Goal: Navigation & Orientation: Understand site structure

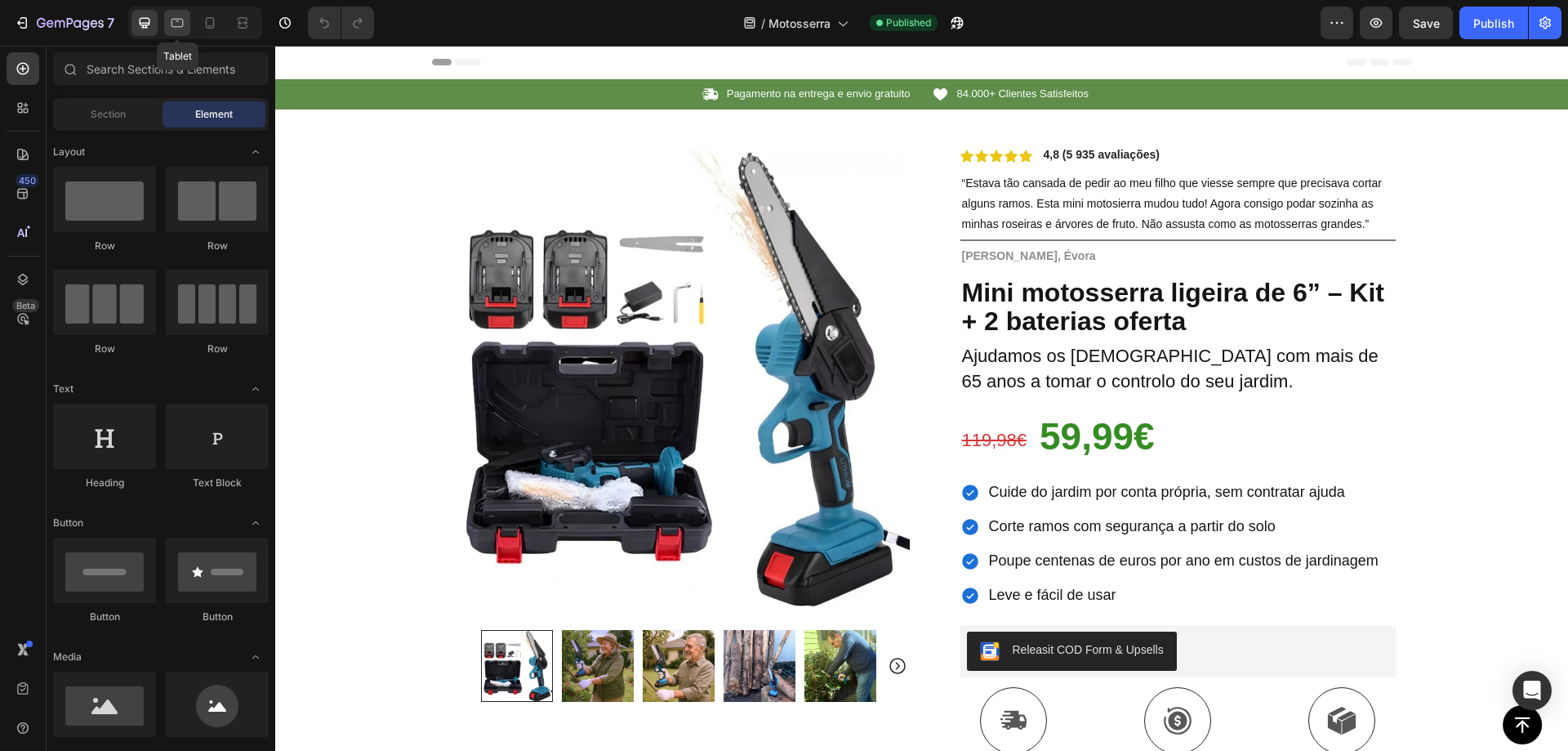
click at [182, 29] on icon at bounding box center [177, 22] width 16 height 16
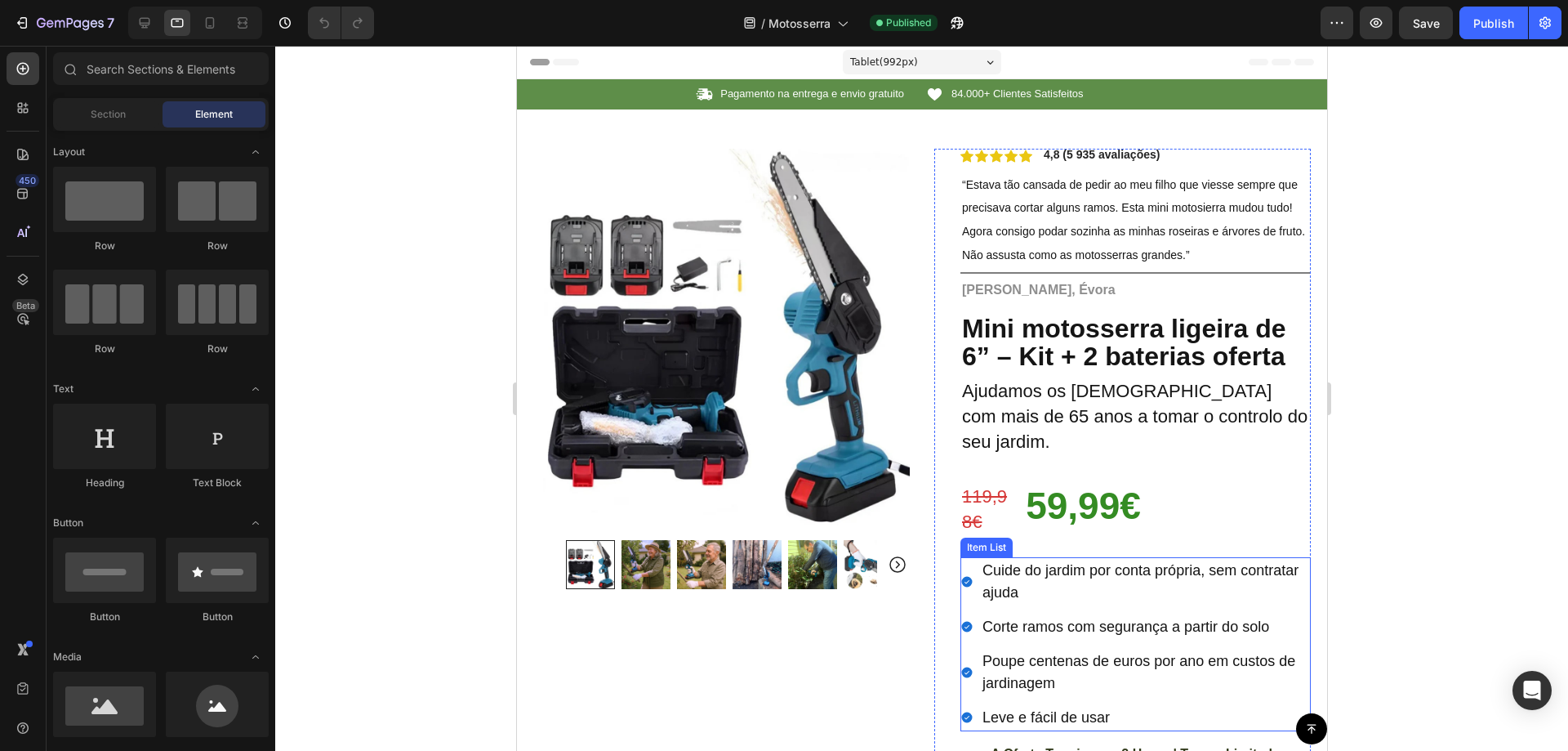
click at [1060, 709] on span "Leve e fácil de usar" at bounding box center [1046, 717] width 127 height 16
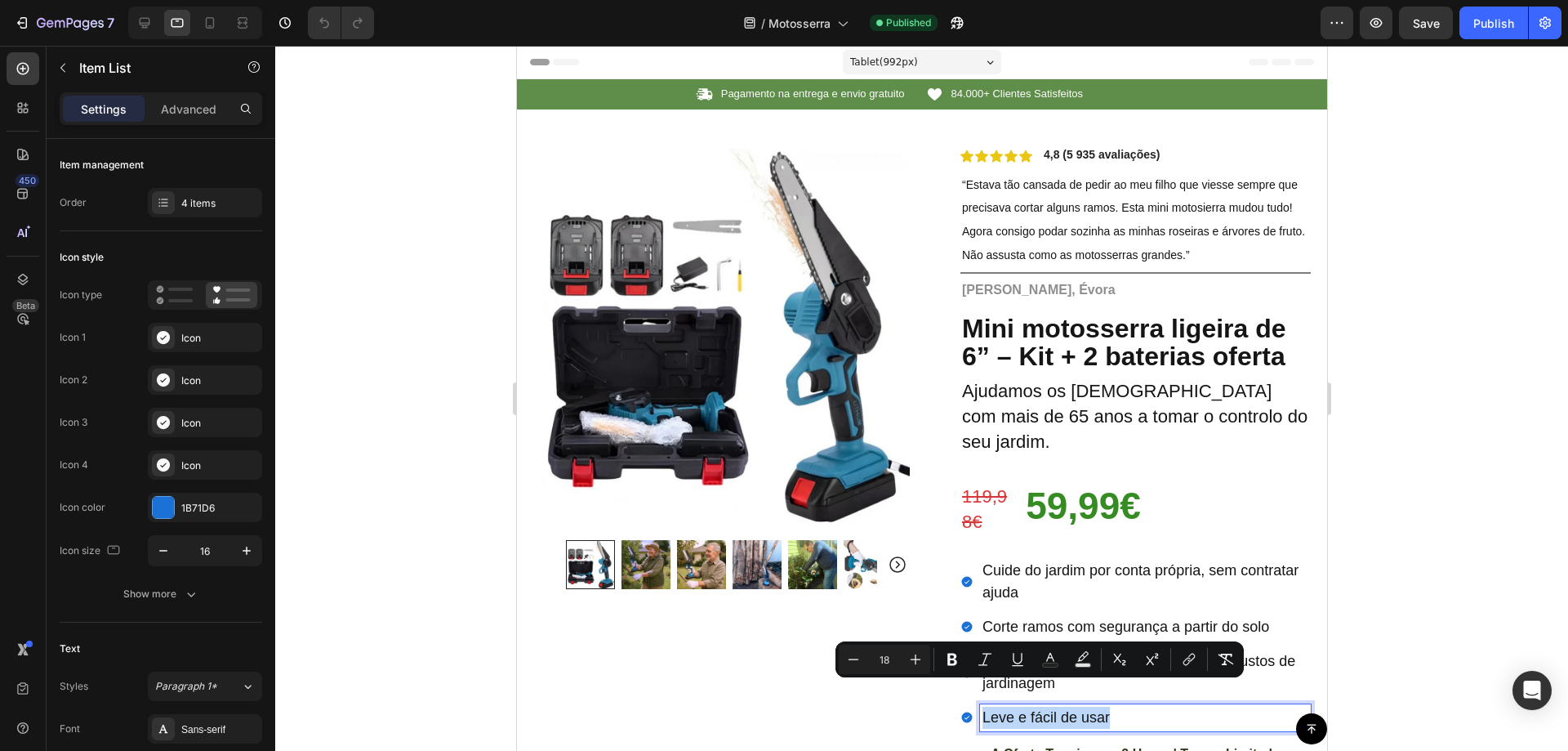
click at [1049, 660] on div at bounding box center [1049, 660] width 0 height 0
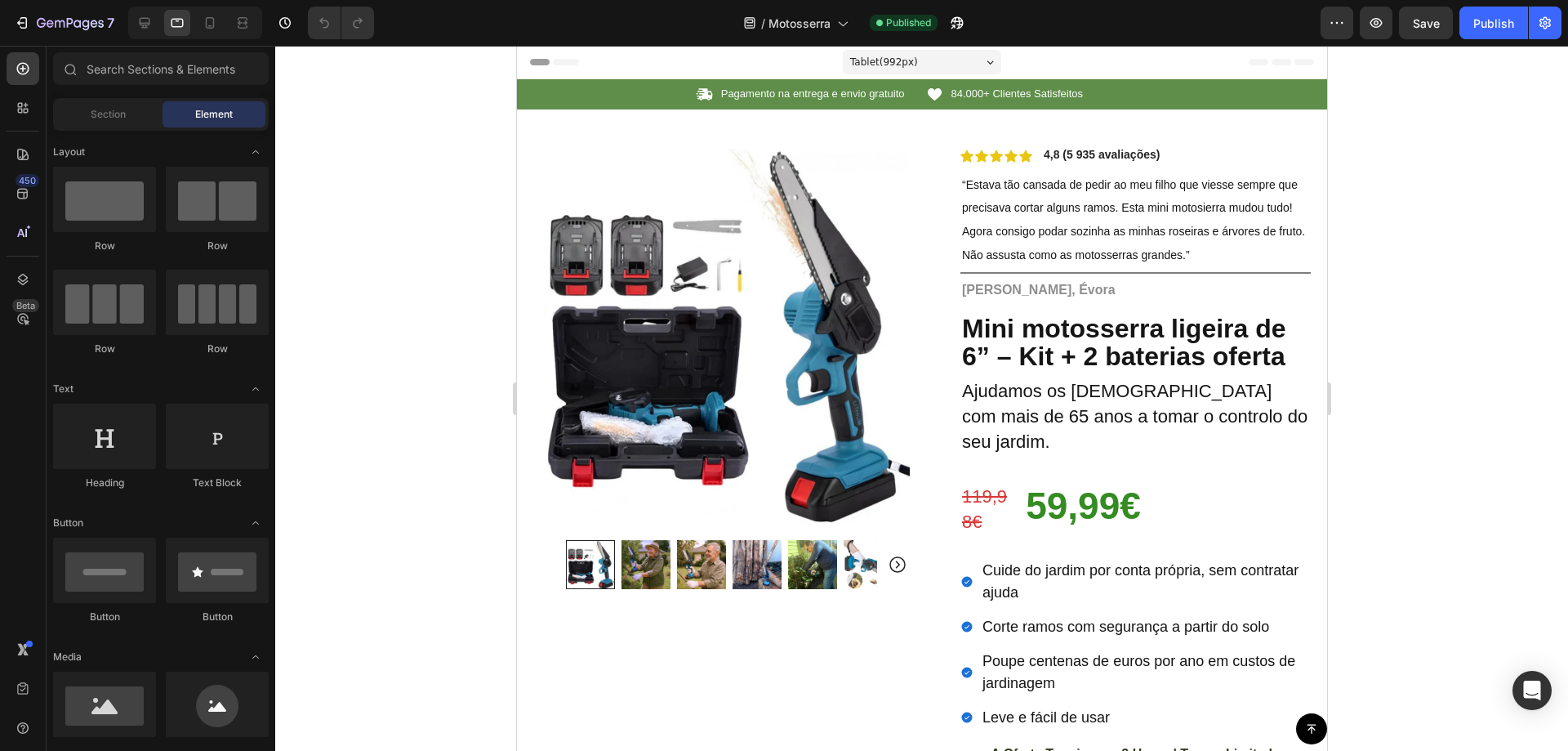
click at [1445, 514] on div at bounding box center [921, 398] width 1293 height 705
click at [1401, 241] on div at bounding box center [921, 398] width 1293 height 705
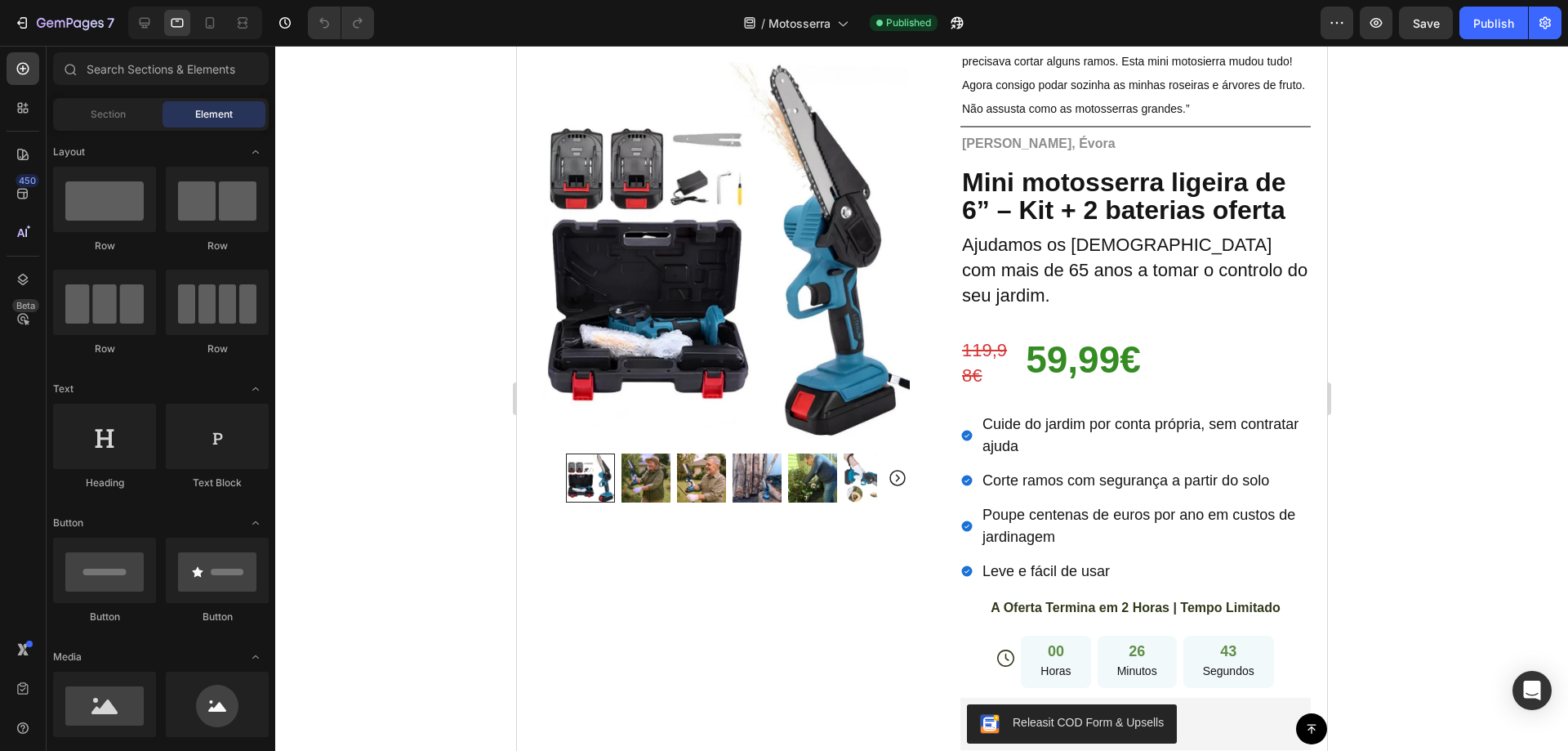
scroll to position [174, 0]
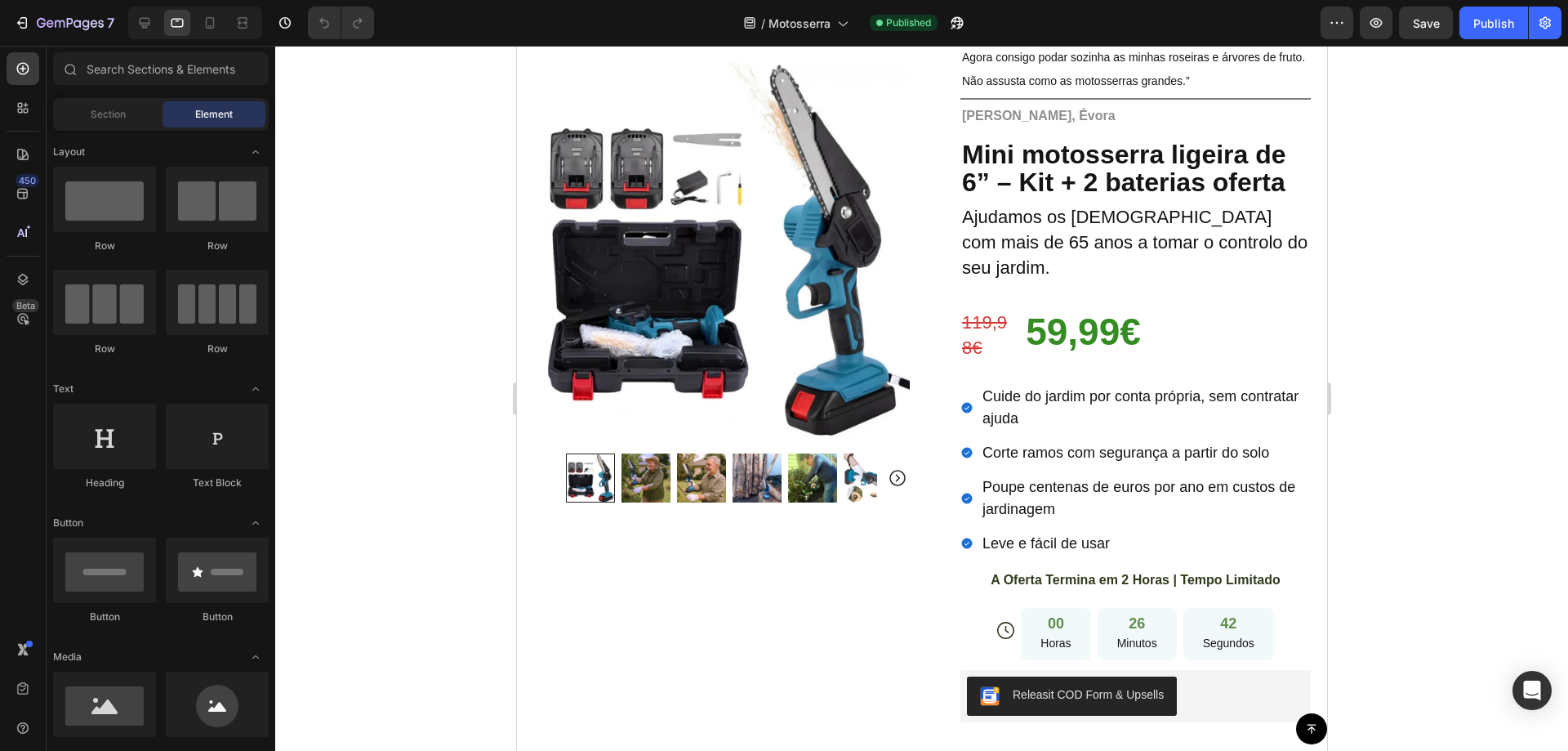
click at [1439, 216] on div at bounding box center [921, 398] width 1293 height 705
click at [1056, 535] on span "Leve e fácil de usar" at bounding box center [1046, 543] width 127 height 16
click at [1046, 487] on div at bounding box center [1046, 487] width 0 height 0
click at [1461, 376] on div at bounding box center [921, 398] width 1293 height 705
click at [1426, 363] on div at bounding box center [921, 398] width 1293 height 705
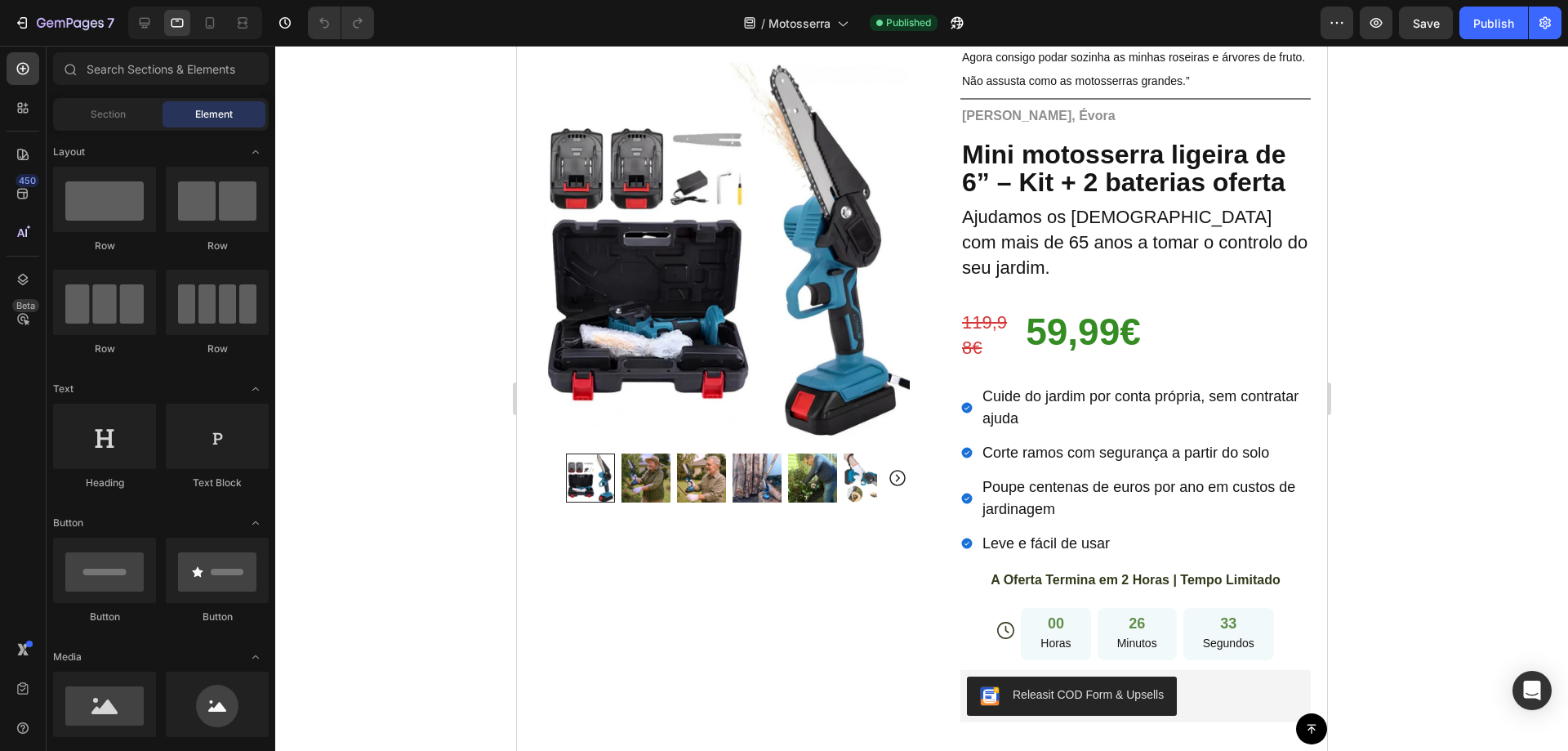
click at [1058, 479] on span "Poupe centenas de euros por ano em custos de jardinagem" at bounding box center [1138, 497] width 313 height 39
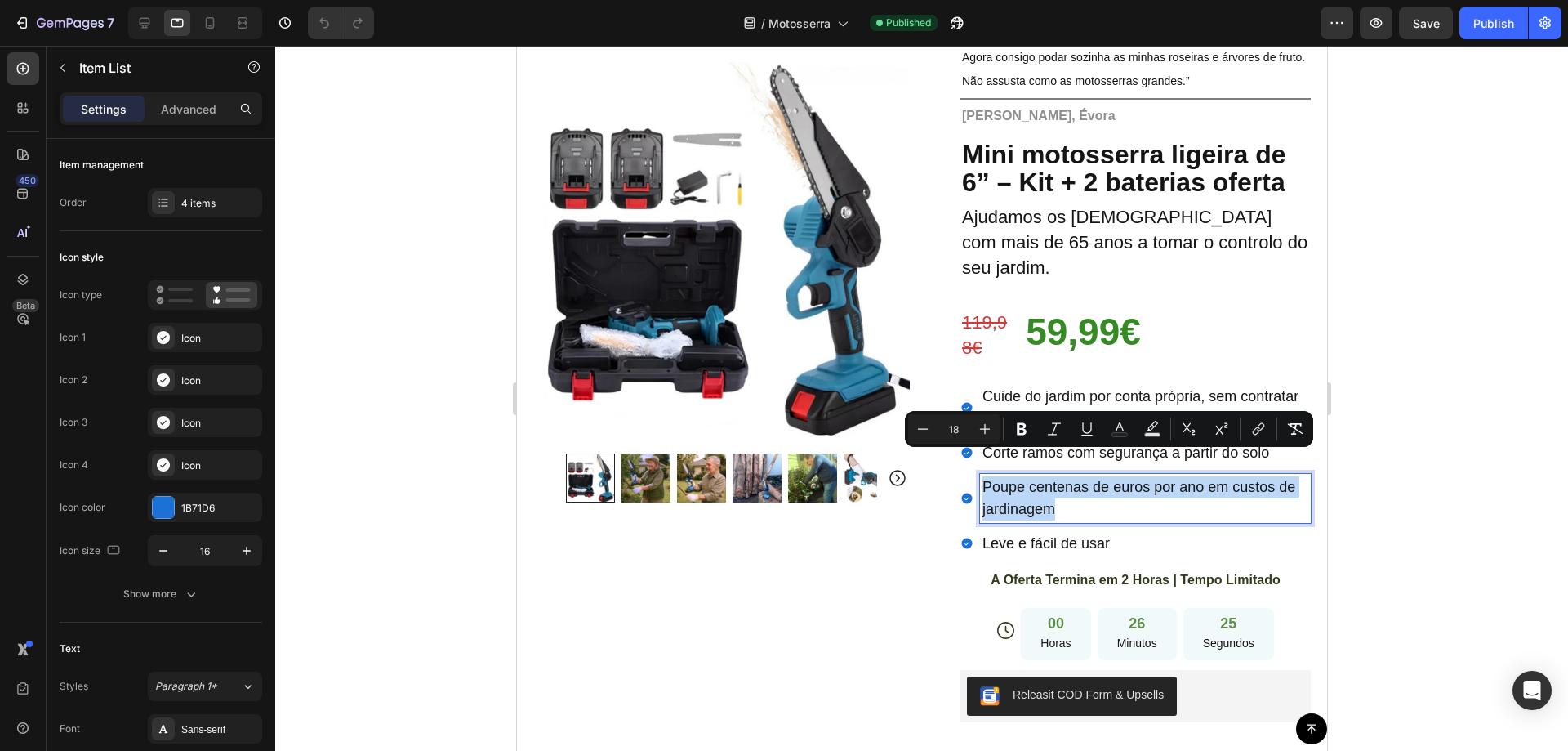
click at [1047, 430] on div at bounding box center [1047, 430] width 0 height 0
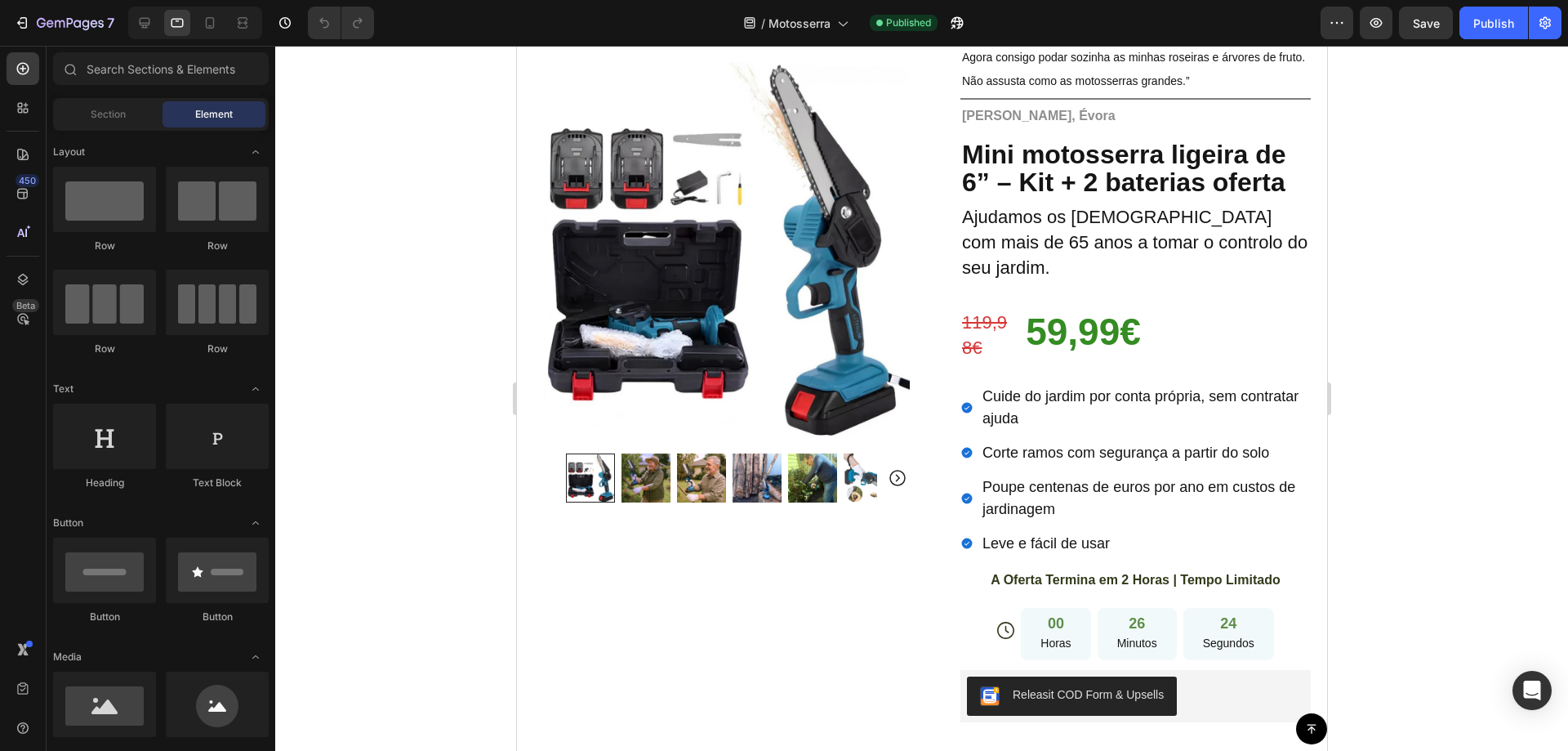
click at [1409, 436] on div at bounding box center [921, 398] width 1293 height 705
